Goal: Task Accomplishment & Management: Complete application form

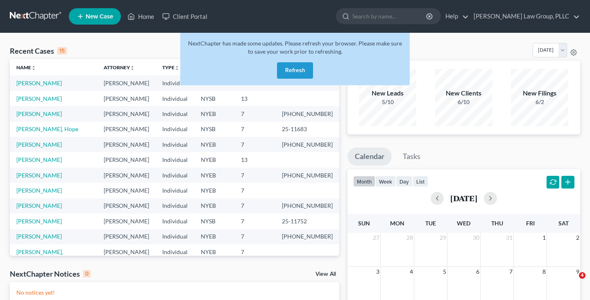
click at [289, 65] on button "Refresh" at bounding box center [295, 70] width 36 height 16
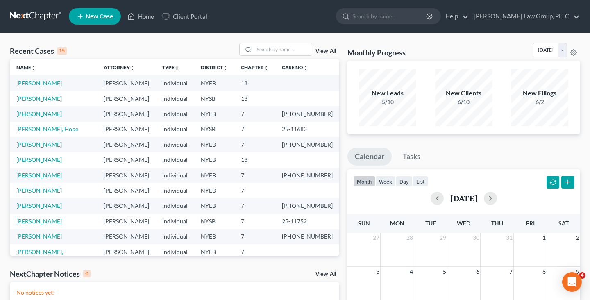
click at [53, 188] on link "[PERSON_NAME]" at bounding box center [38, 190] width 45 height 7
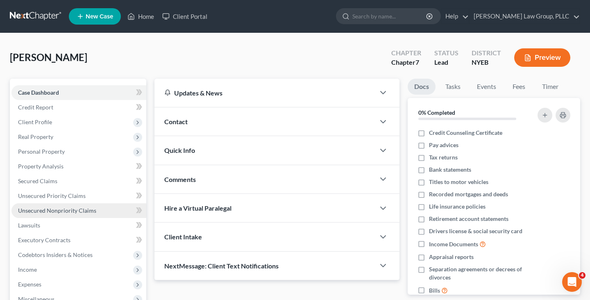
click at [58, 208] on span "Unsecured Nonpriority Claims" at bounding box center [57, 210] width 78 height 7
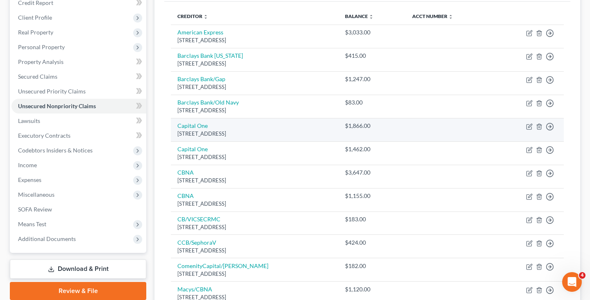
scroll to position [95, 0]
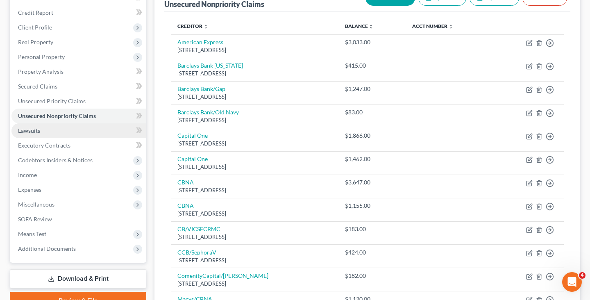
click at [86, 133] on link "Lawsuits" at bounding box center [78, 130] width 135 height 15
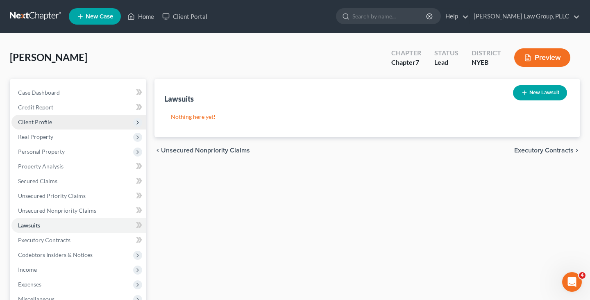
click at [110, 120] on span "Client Profile" at bounding box center [78, 122] width 135 height 15
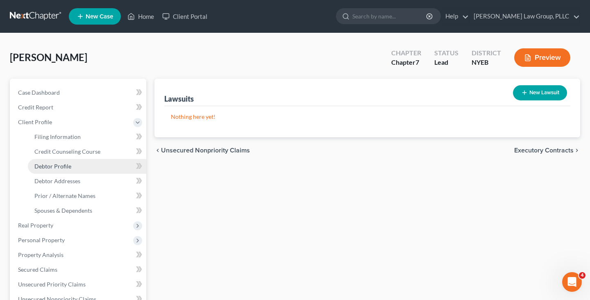
click at [97, 163] on link "Debtor Profile" at bounding box center [87, 166] width 118 height 15
select select "0"
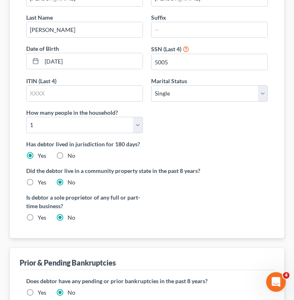
scroll to position [214, 0]
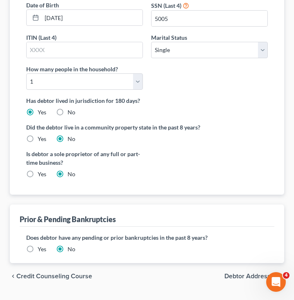
click at [232, 273] on span "Debtor Addresses" at bounding box center [250, 276] width 53 height 7
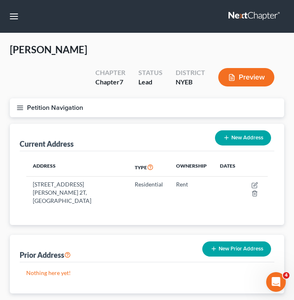
click at [133, 98] on button "Petition Navigation" at bounding box center [147, 107] width 274 height 19
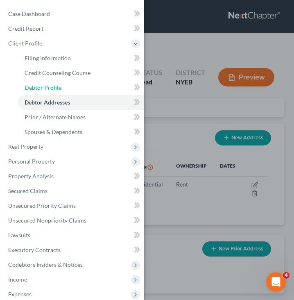
click at [126, 86] on link "Debtor Profile" at bounding box center [81, 87] width 126 height 15
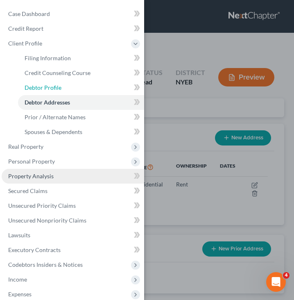
select select "0"
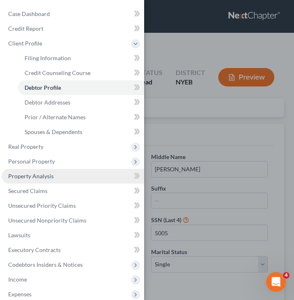
click at [61, 176] on link "Property Analysis" at bounding box center [73, 176] width 143 height 15
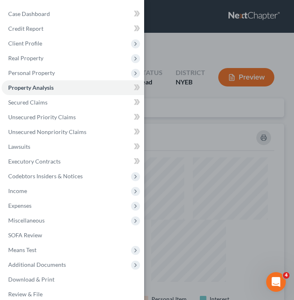
click at [188, 133] on div "Case Dashboard Payments Invoices Payments Payments Credit Report Client Profile" at bounding box center [147, 150] width 294 height 300
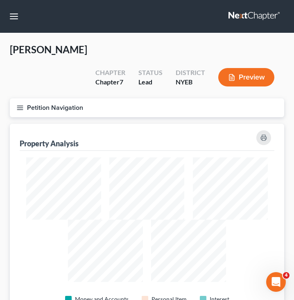
click at [151, 98] on button "Petition Navigation" at bounding box center [147, 107] width 274 height 19
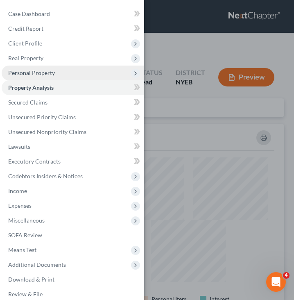
click at [89, 75] on span "Personal Property" at bounding box center [73, 73] width 143 height 15
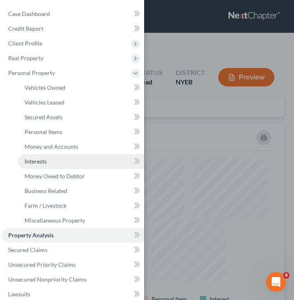
click at [81, 162] on link "Interests" at bounding box center [81, 161] width 126 height 15
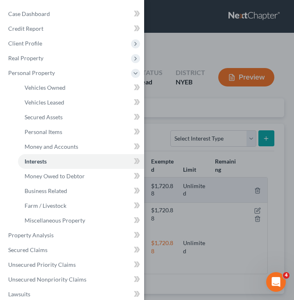
click at [161, 120] on div "Case Dashboard Payments Invoices Payments Payments Credit Report Client Profile" at bounding box center [147, 150] width 294 height 300
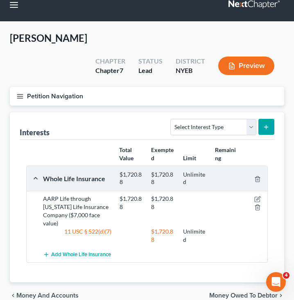
scroll to position [24, 0]
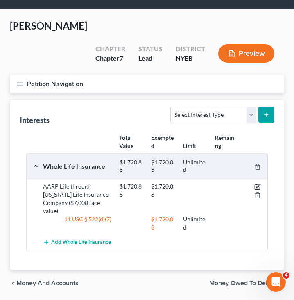
click at [256, 183] on icon "button" at bounding box center [257, 186] width 7 height 7
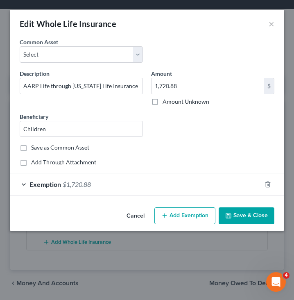
click at [205, 190] on div "Exemption $1,720.88" at bounding box center [135, 184] width 251 height 22
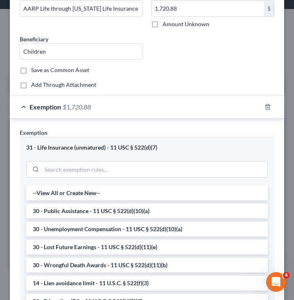
scroll to position [247, 0]
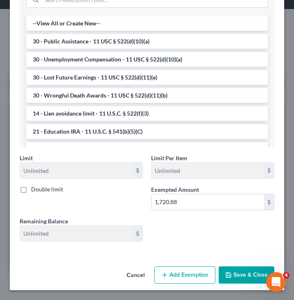
click at [135, 278] on button "Cancel" at bounding box center [135, 275] width 31 height 16
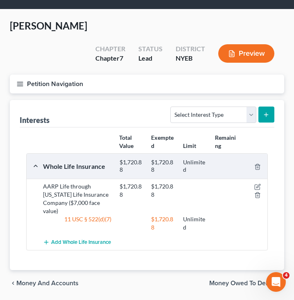
click at [146, 75] on button "Petition Navigation" at bounding box center [147, 84] width 274 height 19
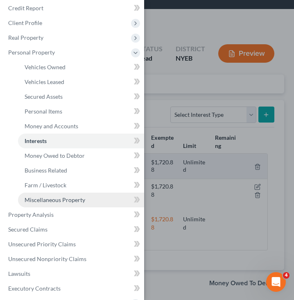
scroll to position [25, 0]
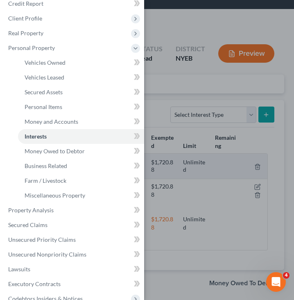
click at [256, 116] on div "Case Dashboard Payments Invoices Payments Payments Credit Report Client Profile" at bounding box center [147, 150] width 294 height 300
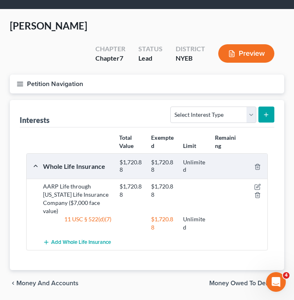
click at [218, 75] on button "Petition Navigation" at bounding box center [147, 84] width 274 height 19
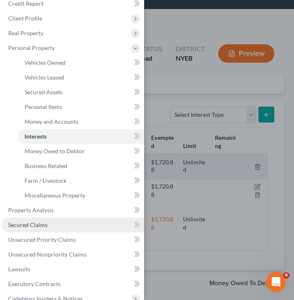
click at [48, 221] on link "Secured Claims" at bounding box center [73, 224] width 143 height 15
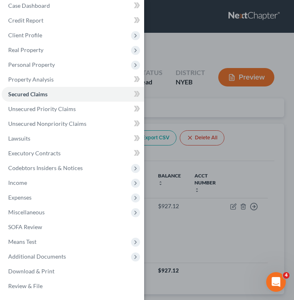
scroll to position [8, 0]
click at [215, 169] on div "Case Dashboard Payments Invoices Payments Payments Credit Report Client Profile" at bounding box center [147, 150] width 294 height 300
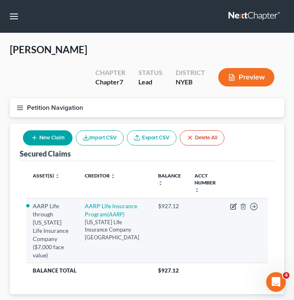
click at [233, 203] on icon "button" at bounding box center [233, 206] width 7 height 7
select select "9"
select select "6"
select select "2"
select select "0"
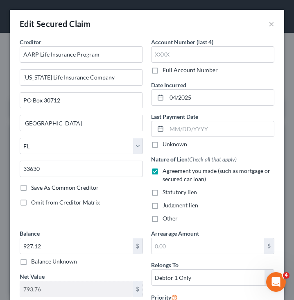
scroll to position [4, 0]
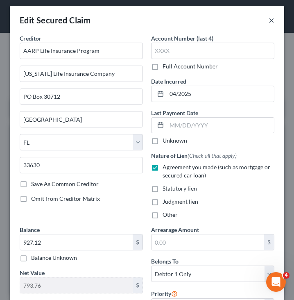
click at [273, 21] on button "×" at bounding box center [272, 20] width 6 height 10
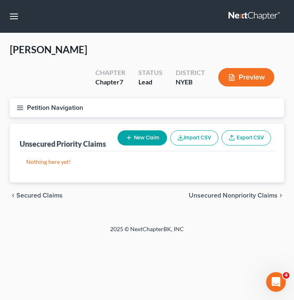
click at [242, 192] on span "Unsecured Nonpriority Claims" at bounding box center [233, 195] width 89 height 7
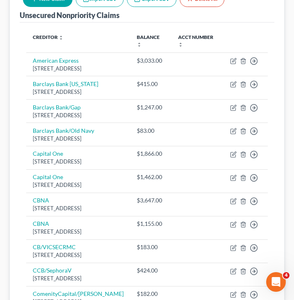
scroll to position [302, 0]
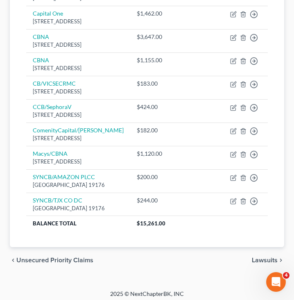
click at [253, 257] on span "Lawsuits" at bounding box center [265, 260] width 26 height 7
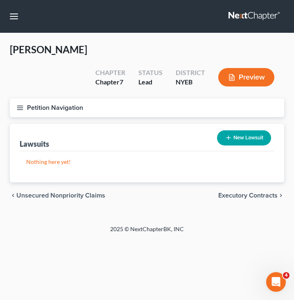
click at [154, 98] on button "Petition Navigation" at bounding box center [147, 107] width 274 height 19
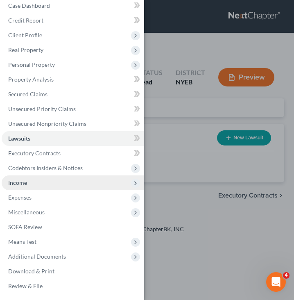
click at [88, 178] on span "Income" at bounding box center [73, 182] width 143 height 15
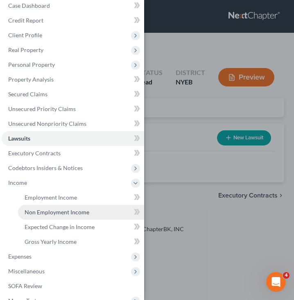
click at [82, 210] on span "Non Employment Income" at bounding box center [57, 211] width 65 height 7
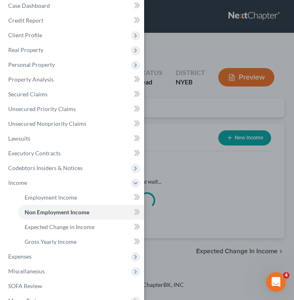
click at [181, 215] on div "Case Dashboard Payments Invoices Payments Payments Credit Report Client Profile" at bounding box center [147, 150] width 294 height 300
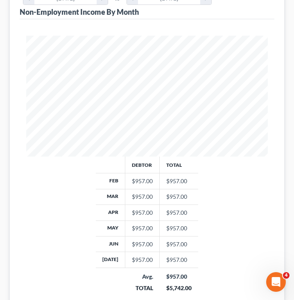
scroll to position [306, 0]
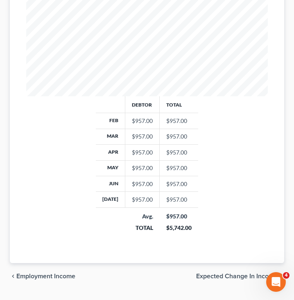
click at [265, 113] on div "Debtor Total Feb $957.00 $957.00 Mar $957.00 $957.00 Apr $957.00 $957.00 May $9…" at bounding box center [147, 169] width 258 height 147
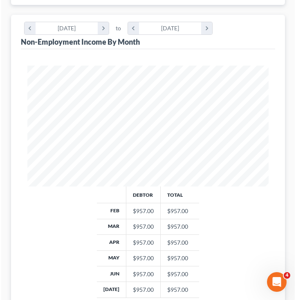
scroll to position [0, 0]
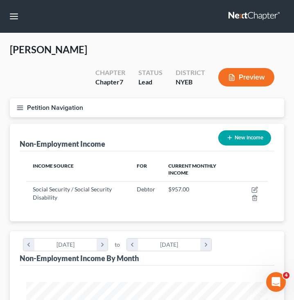
click at [225, 98] on button "Petition Navigation" at bounding box center [147, 107] width 274 height 19
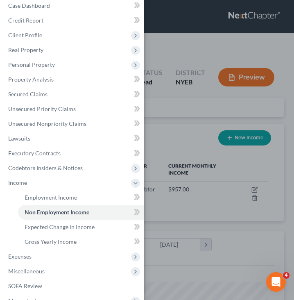
click at [229, 101] on div "Case Dashboard Payments Invoices Payments Payments Credit Report Client Profile" at bounding box center [147, 150] width 294 height 300
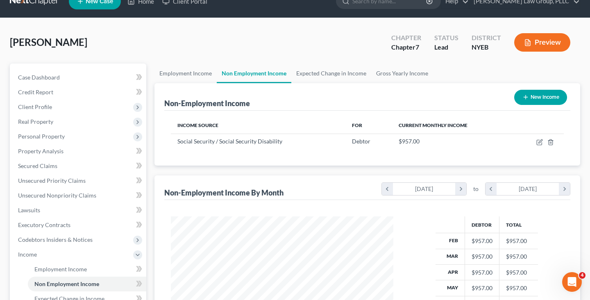
scroll to position [17, 0]
